Goal: Information Seeking & Learning: Learn about a topic

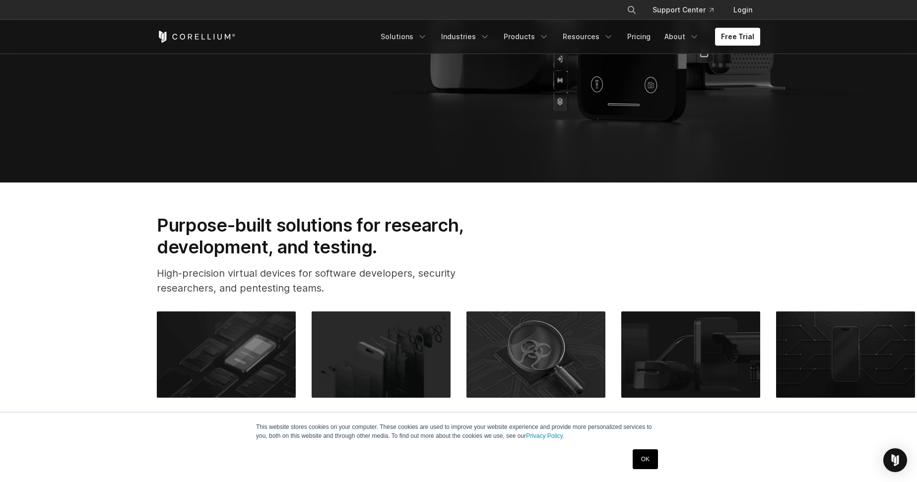
scroll to position [318, 0]
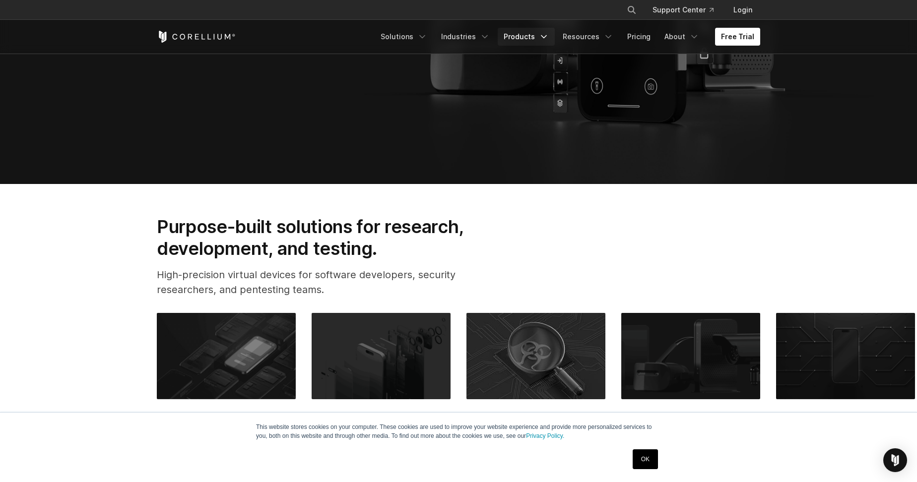
click at [522, 34] on link "Products" at bounding box center [526, 37] width 57 height 18
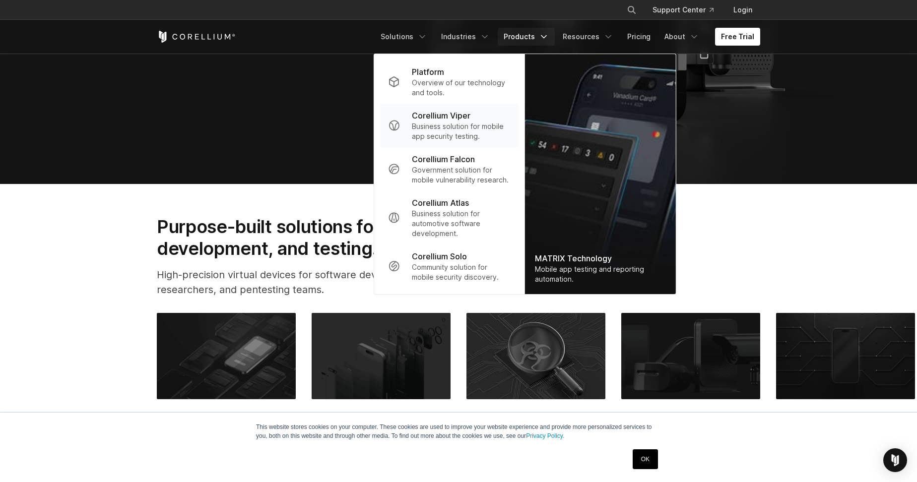
click at [443, 131] on p "Business solution for mobile app security testing." at bounding box center [461, 132] width 99 height 20
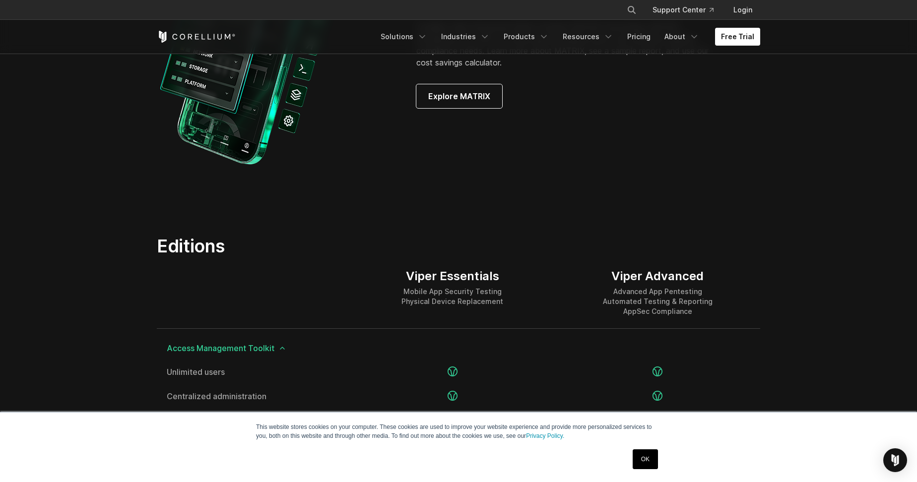
scroll to position [979, 0]
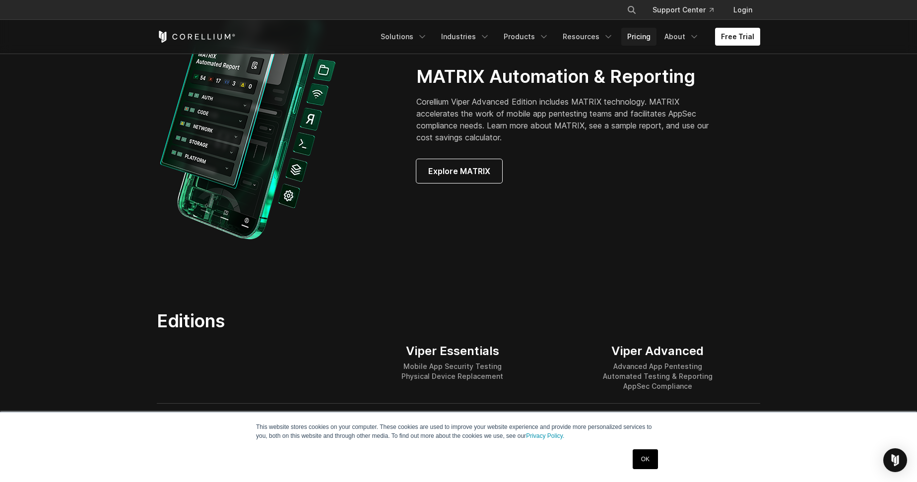
click at [650, 29] on link "Pricing" at bounding box center [638, 37] width 35 height 18
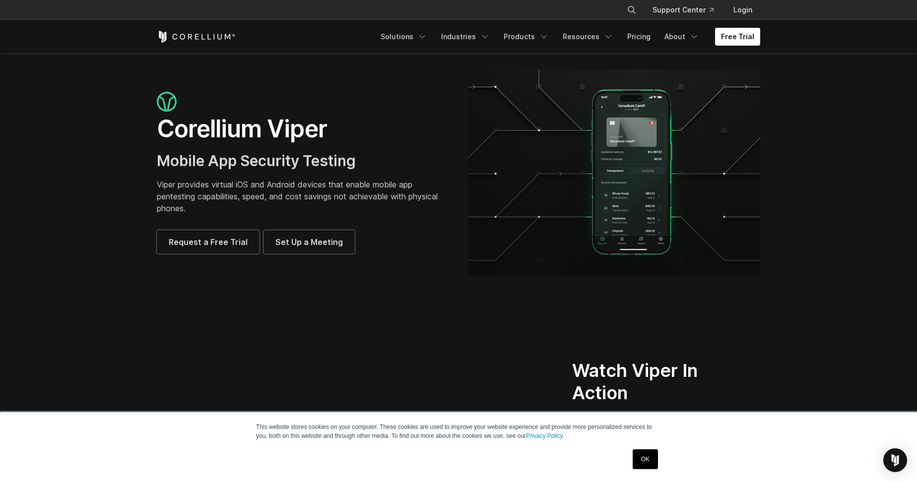
scroll to position [0, 0]
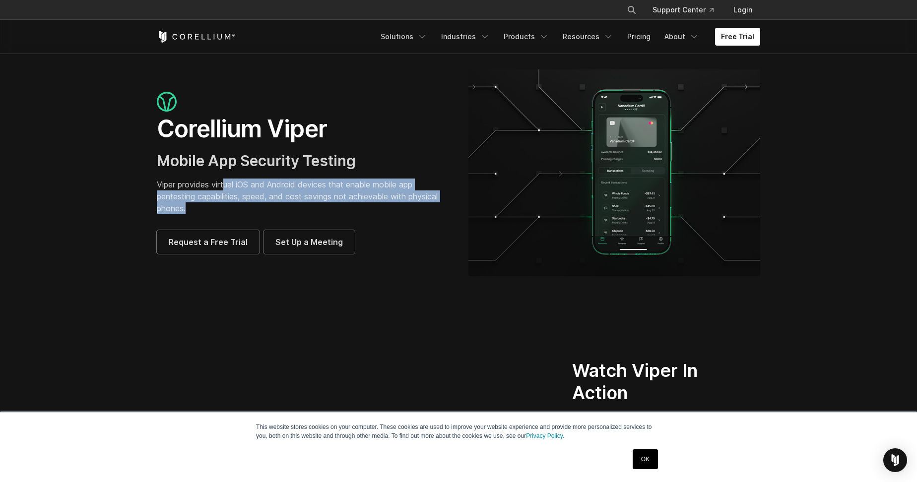
drag, startPoint x: 226, startPoint y: 183, endPoint x: 390, endPoint y: 206, distance: 164.9
click at [390, 206] on p "Viper provides virtual iOS and Android devices that enable mobile app pentestin…" at bounding box center [303, 197] width 292 height 36
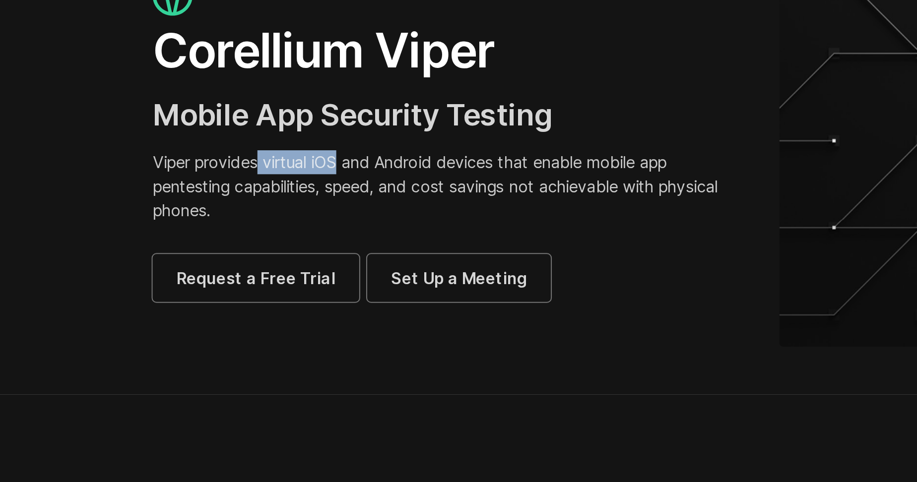
drag, startPoint x: 130, startPoint y: 82, endPoint x: 171, endPoint y: 80, distance: 41.2
click at [171, 179] on p "Viper provides virtual iOS and Android devices that enable mobile app pentestin…" at bounding box center [303, 197] width 292 height 36
